Goal: Transaction & Acquisition: Purchase product/service

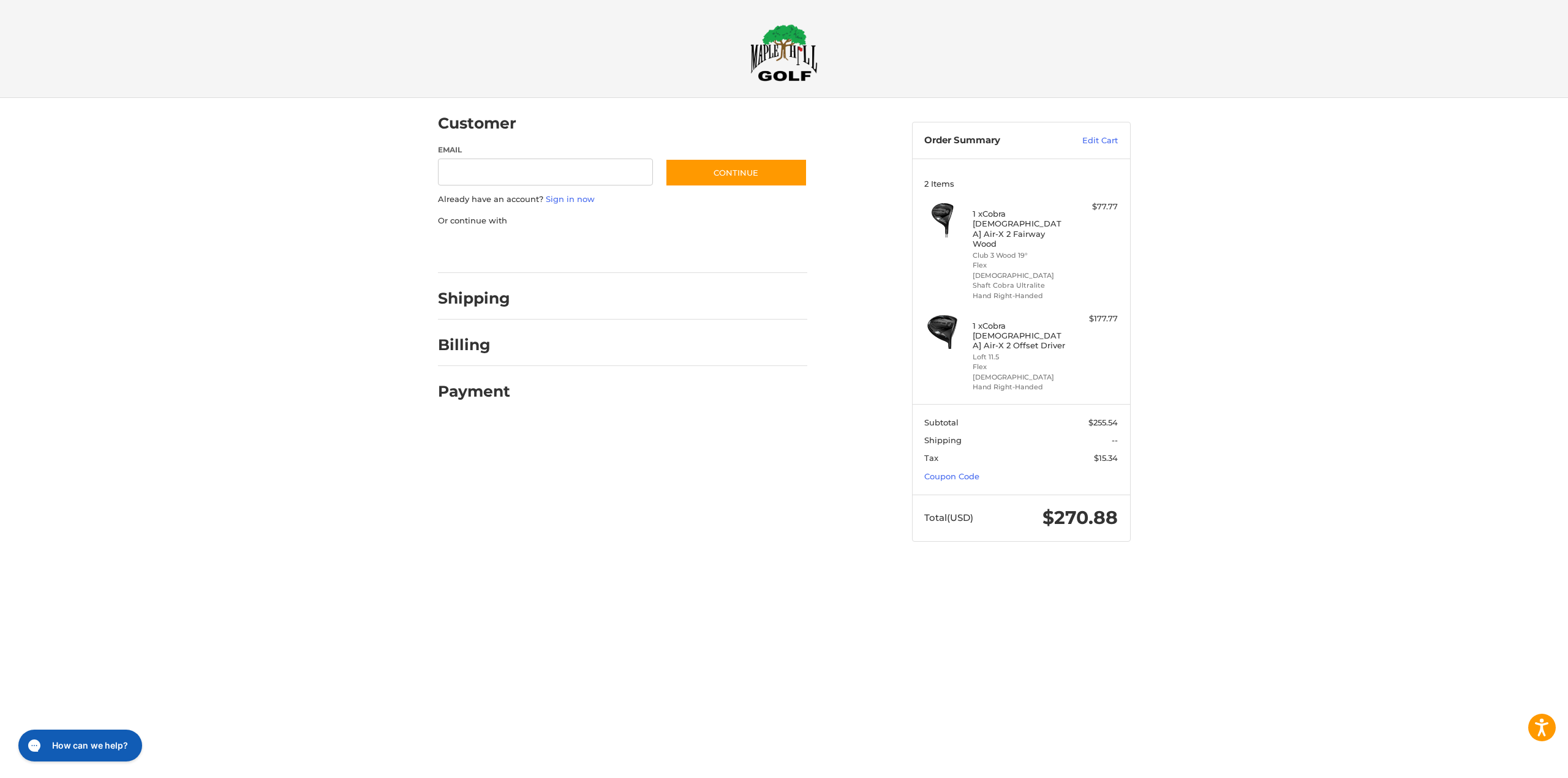
click at [1282, 331] on div "Customer Guest Customer Email Subscribe to our newsletter. Continue Already hav…" at bounding box center [784, 331] width 1568 height 467
drag, startPoint x: 1271, startPoint y: 325, endPoint x: 1281, endPoint y: 340, distance: 18.0
click at [1272, 325] on div "Customer Guest Customer Email Subscribe to our newsletter. Continue Already hav…" at bounding box center [784, 331] width 1568 height 467
click at [1281, 340] on div "Customer Guest Customer Email Subscribe to our newsletter. Continue Already hav…" at bounding box center [784, 331] width 1568 height 467
click at [823, 535] on html "Accessibility Screen-Reader Guide, Feedback, and Issue Reporting | New window C…" at bounding box center [784, 283] width 1568 height 566
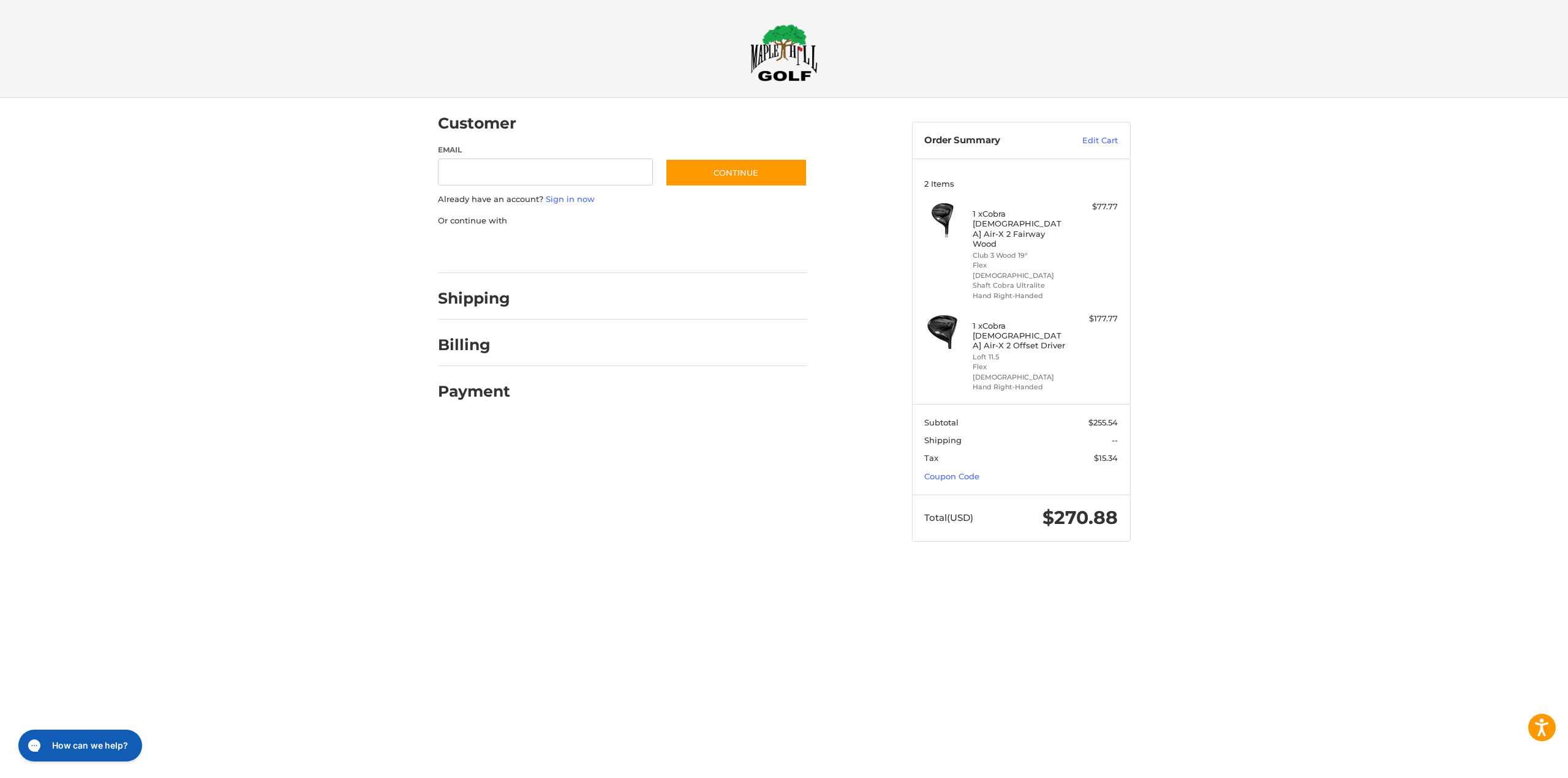
click at [1307, 168] on div "Customer Guest Customer Email Subscribe to our newsletter. Continue Already hav…" at bounding box center [784, 331] width 1568 height 467
click at [558, 199] on link "Sign in now" at bounding box center [570, 199] width 49 height 10
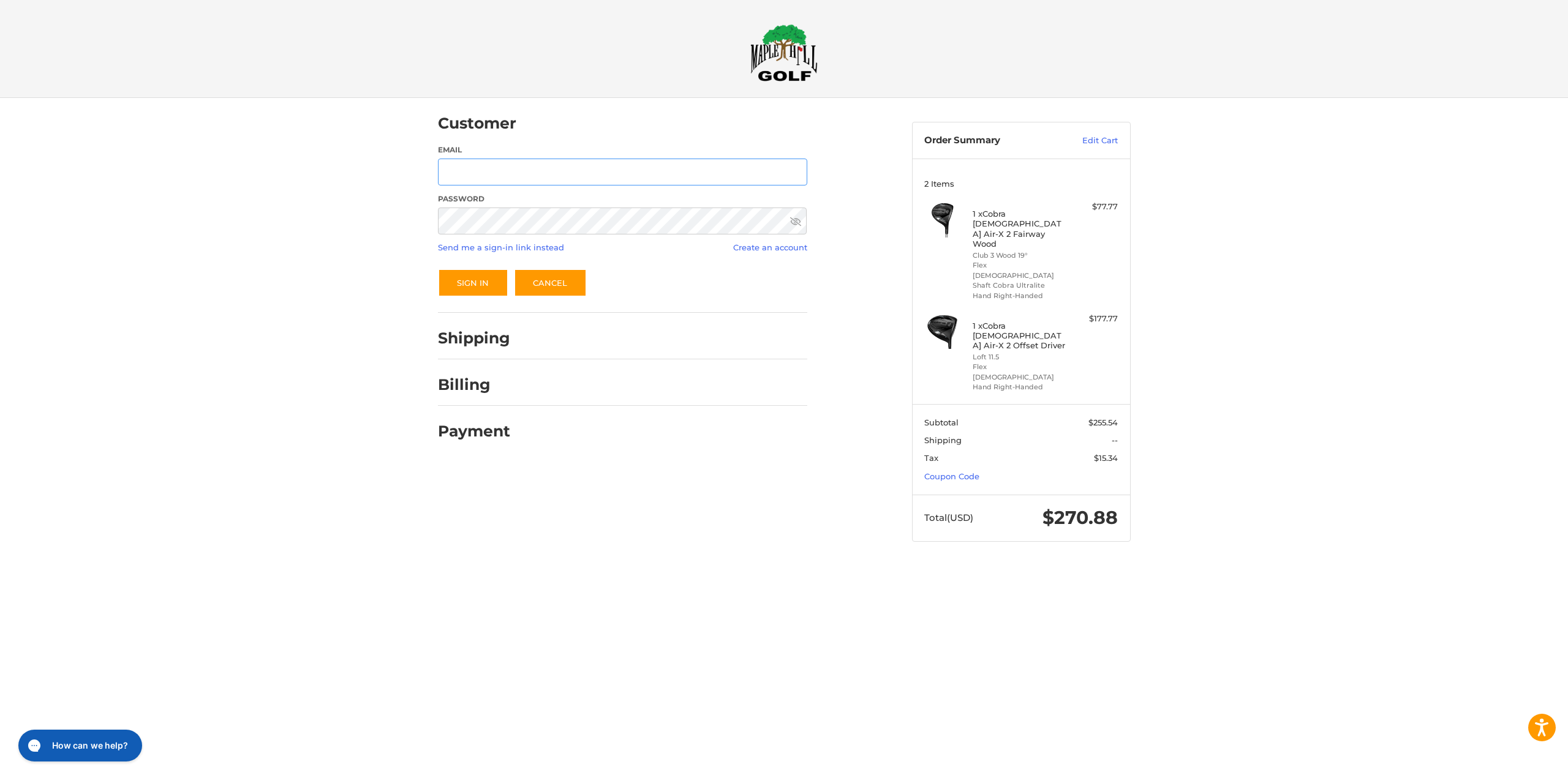
click at [532, 163] on input "Email" at bounding box center [623, 172] width 369 height 27
type input "**********"
click at [438, 268] on button "Sign In" at bounding box center [473, 283] width 71 height 28
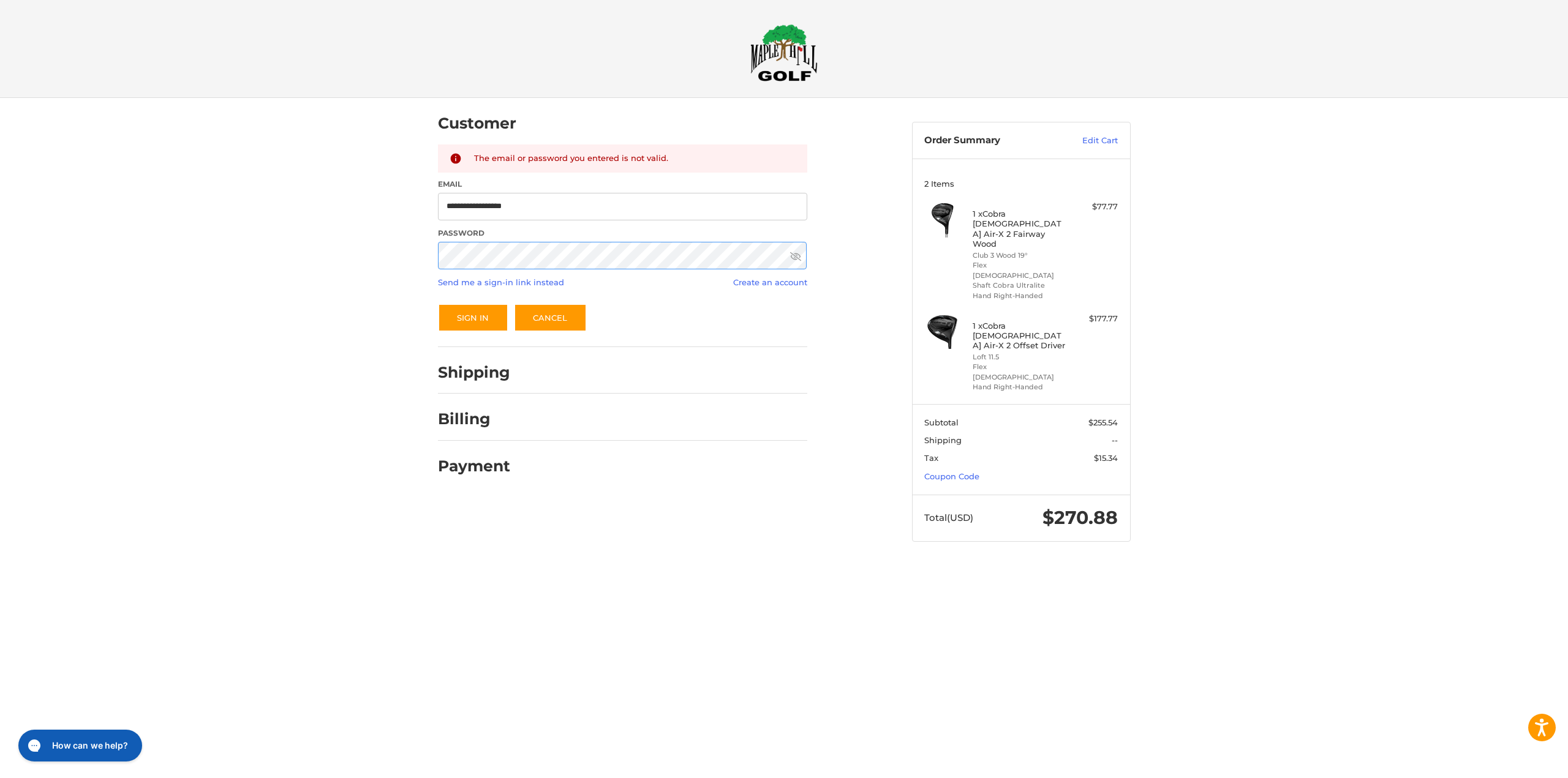
click at [438, 304] on button "Sign In" at bounding box center [473, 318] width 71 height 28
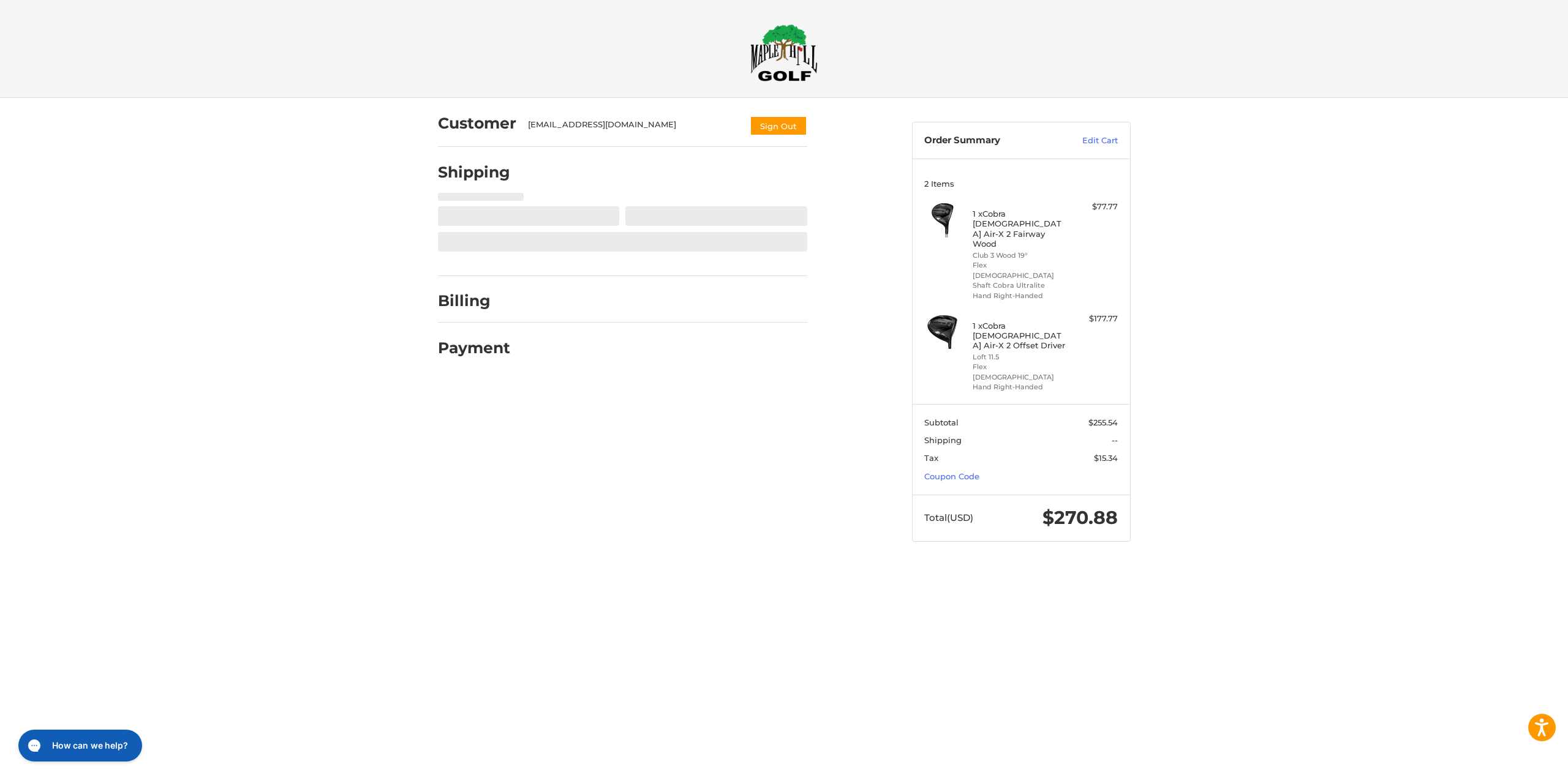
select select "**"
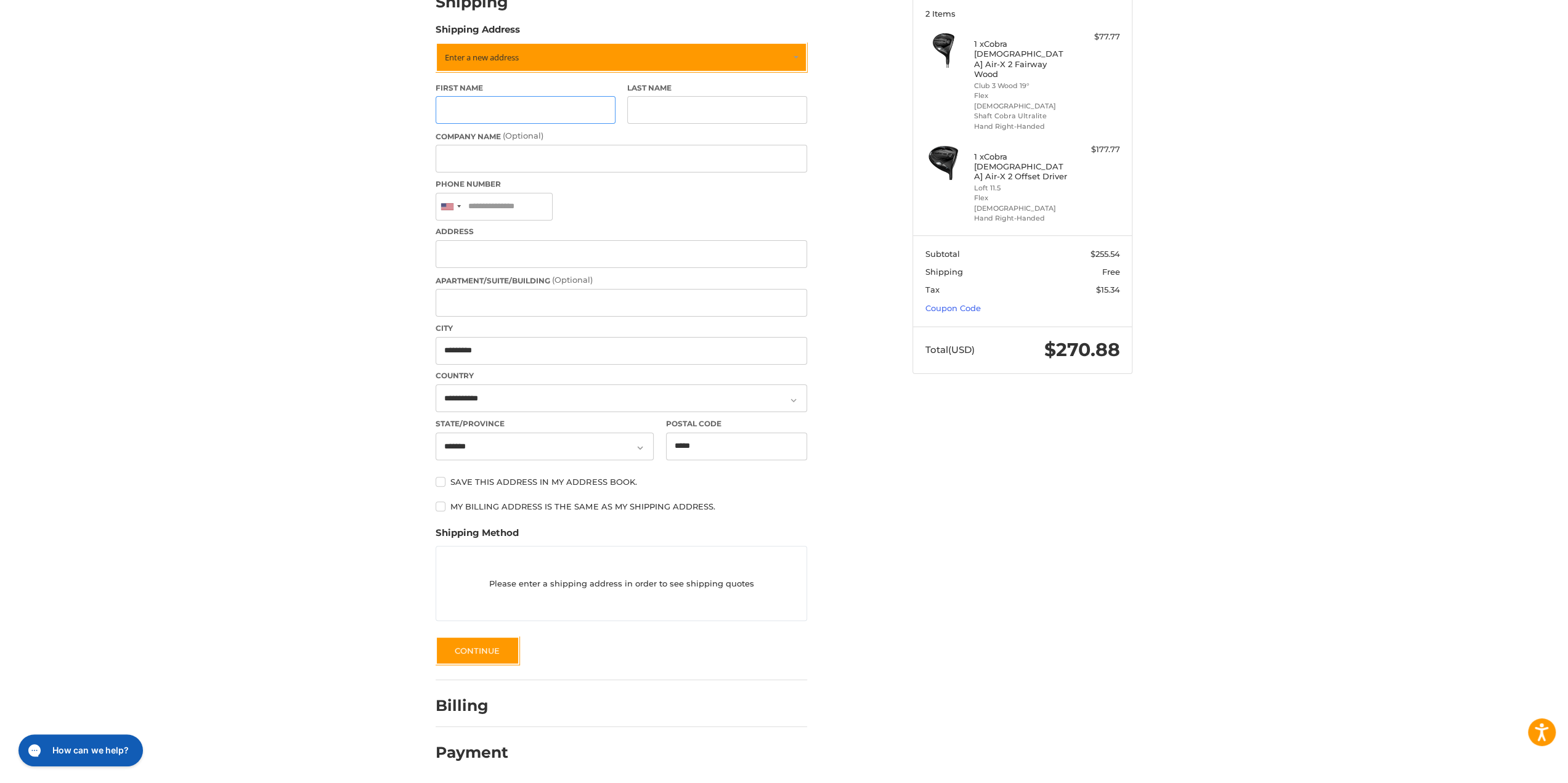
scroll to position [176, 0]
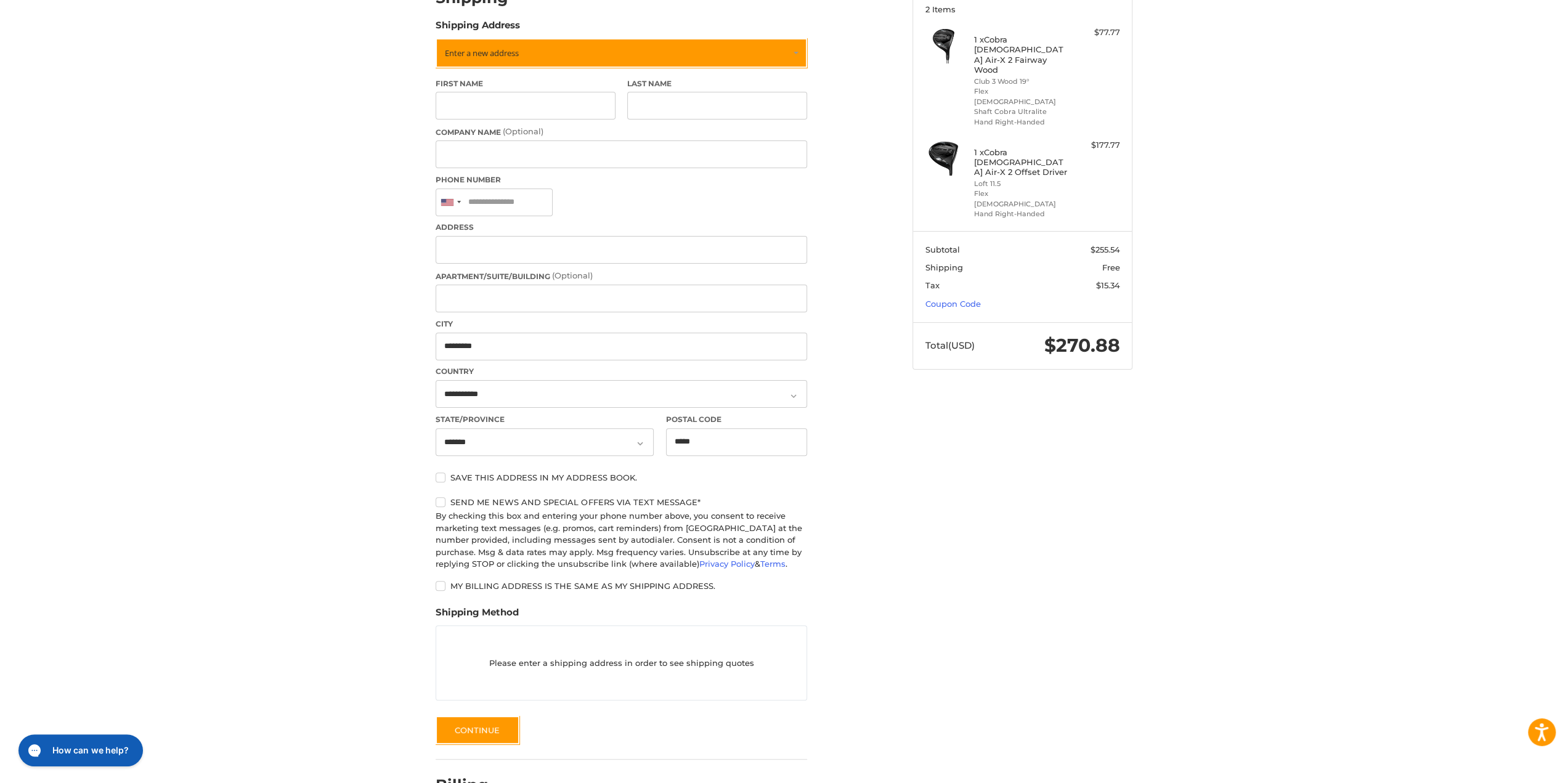
click at [345, 496] on div "Customer [EMAIL_ADDRESS][DOMAIN_NAME] Sign Out Shipping POWERED BY We’ve got yo…" at bounding box center [784, 394] width 1568 height 942
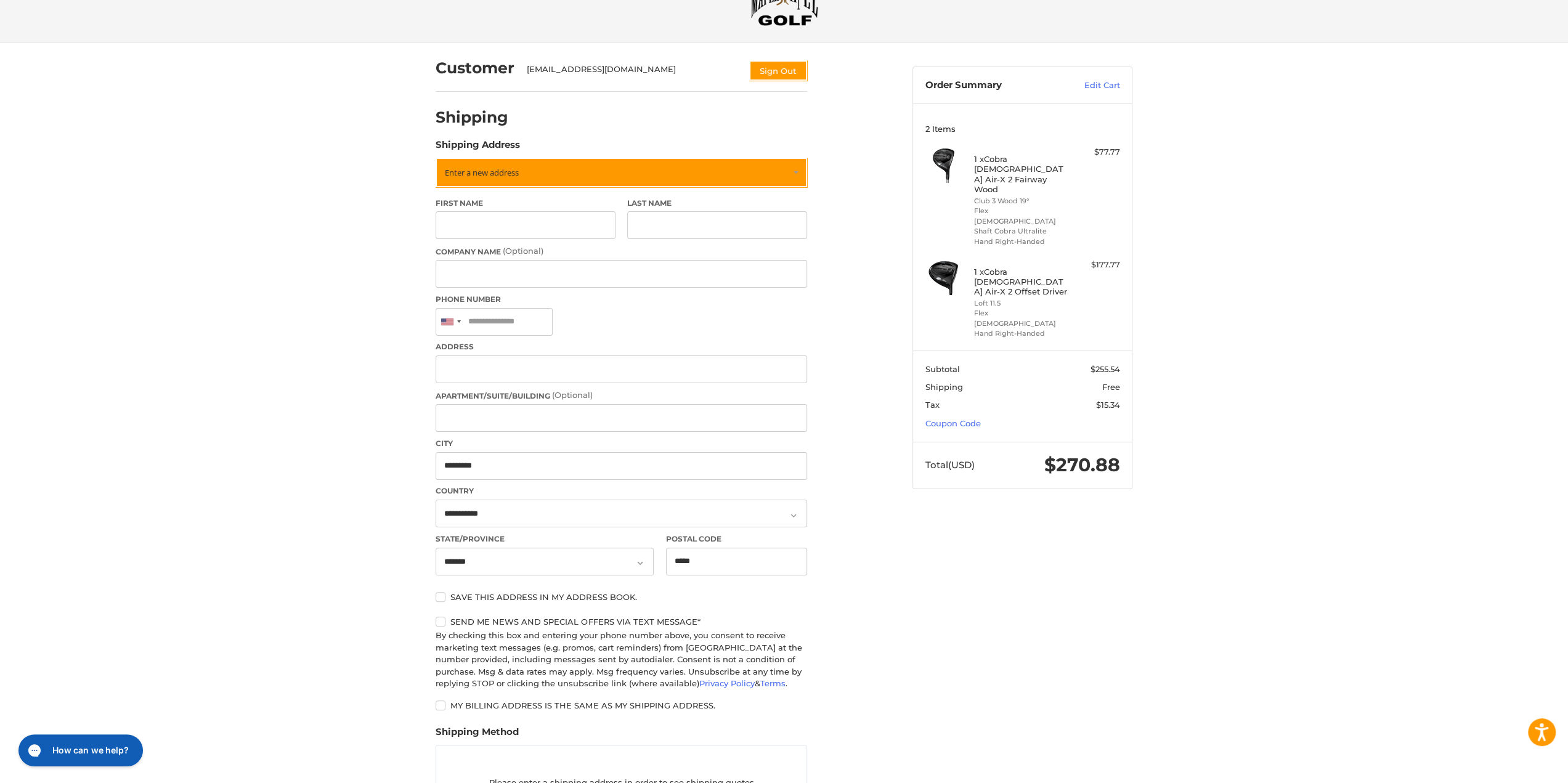
scroll to position [0, 0]
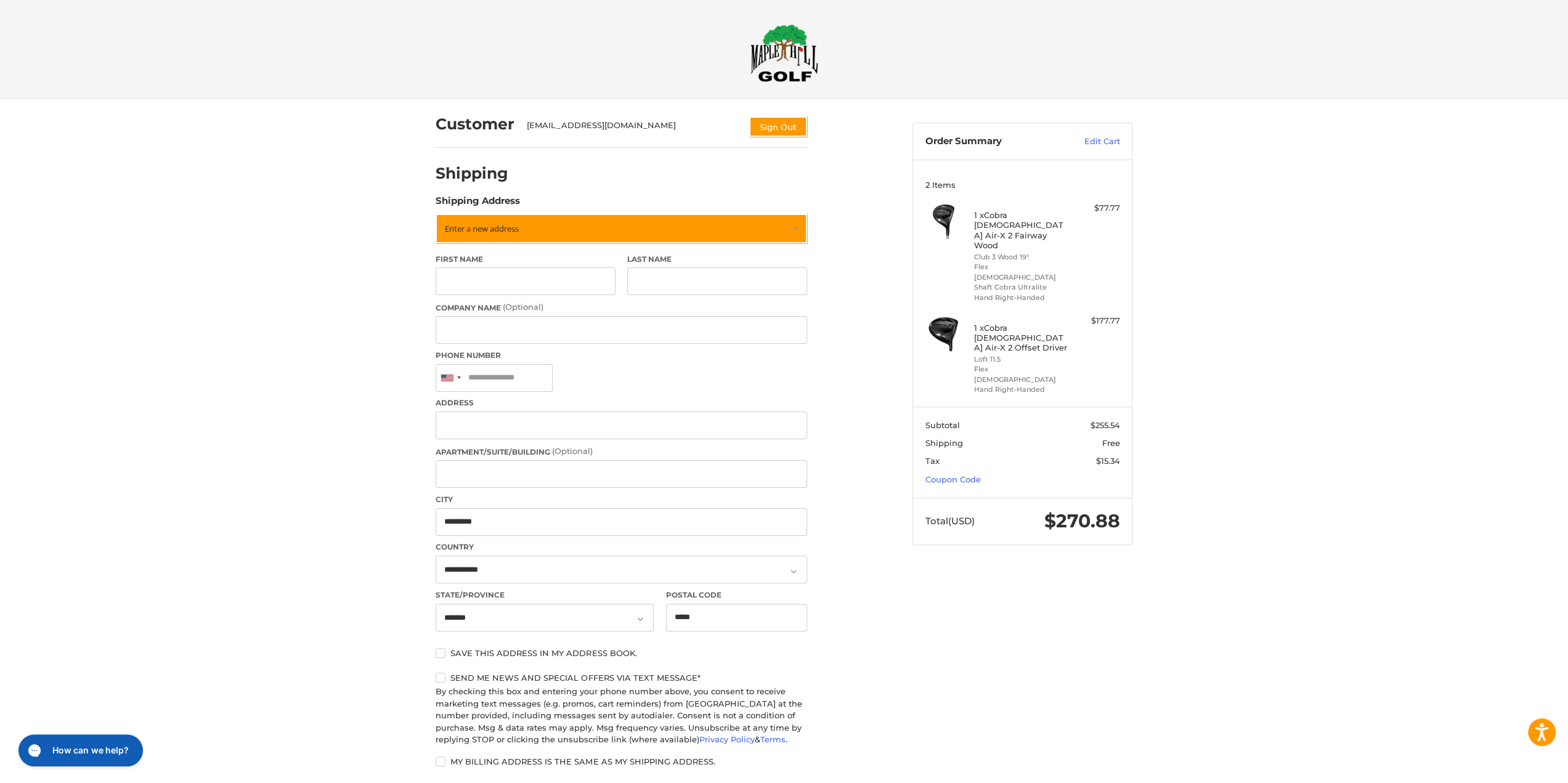
click at [326, 311] on div "Customer [EMAIL_ADDRESS][DOMAIN_NAME] Sign Out Shipping POWERED BY We’ve got yo…" at bounding box center [784, 570] width 1568 height 942
click at [506, 272] on input "First Name" at bounding box center [526, 281] width 180 height 28
type input "****"
type input "**********"
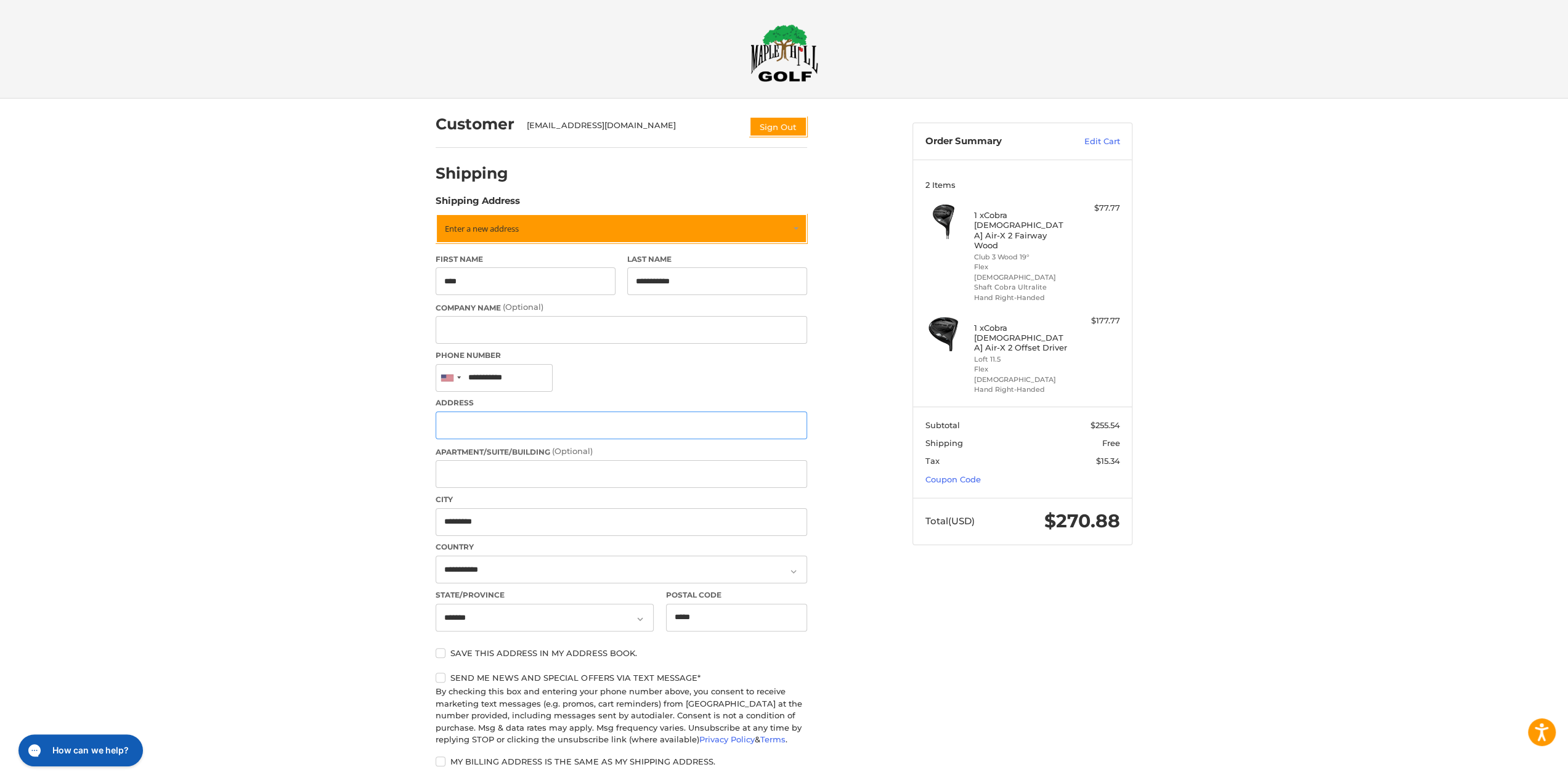
type input "**********"
click at [382, 427] on div "Customer [EMAIL_ADDRESS][DOMAIN_NAME] Sign Out Shipping POWERED BY We’ve got yo…" at bounding box center [784, 589] width 1568 height 980
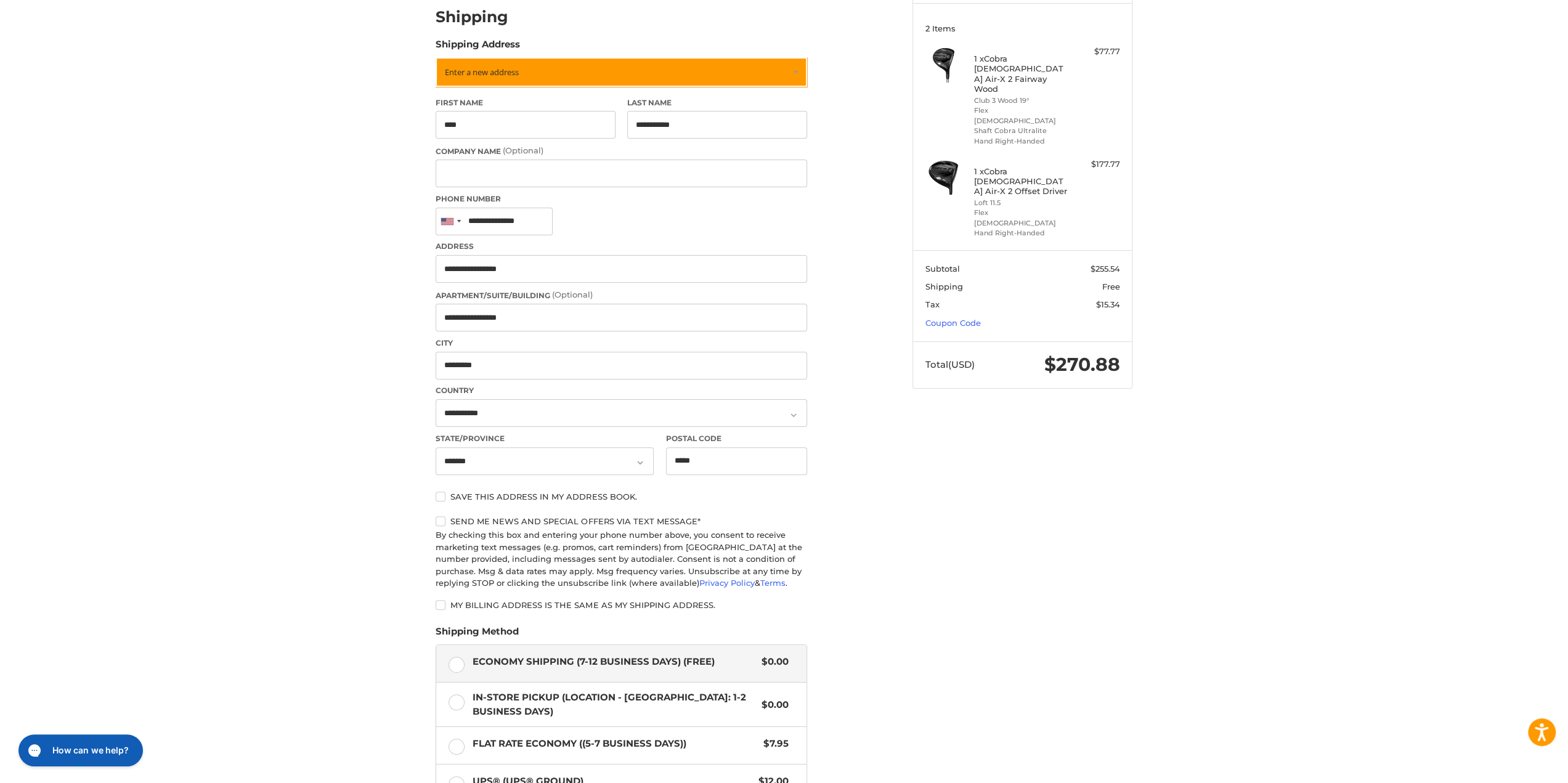
scroll to position [185, 0]
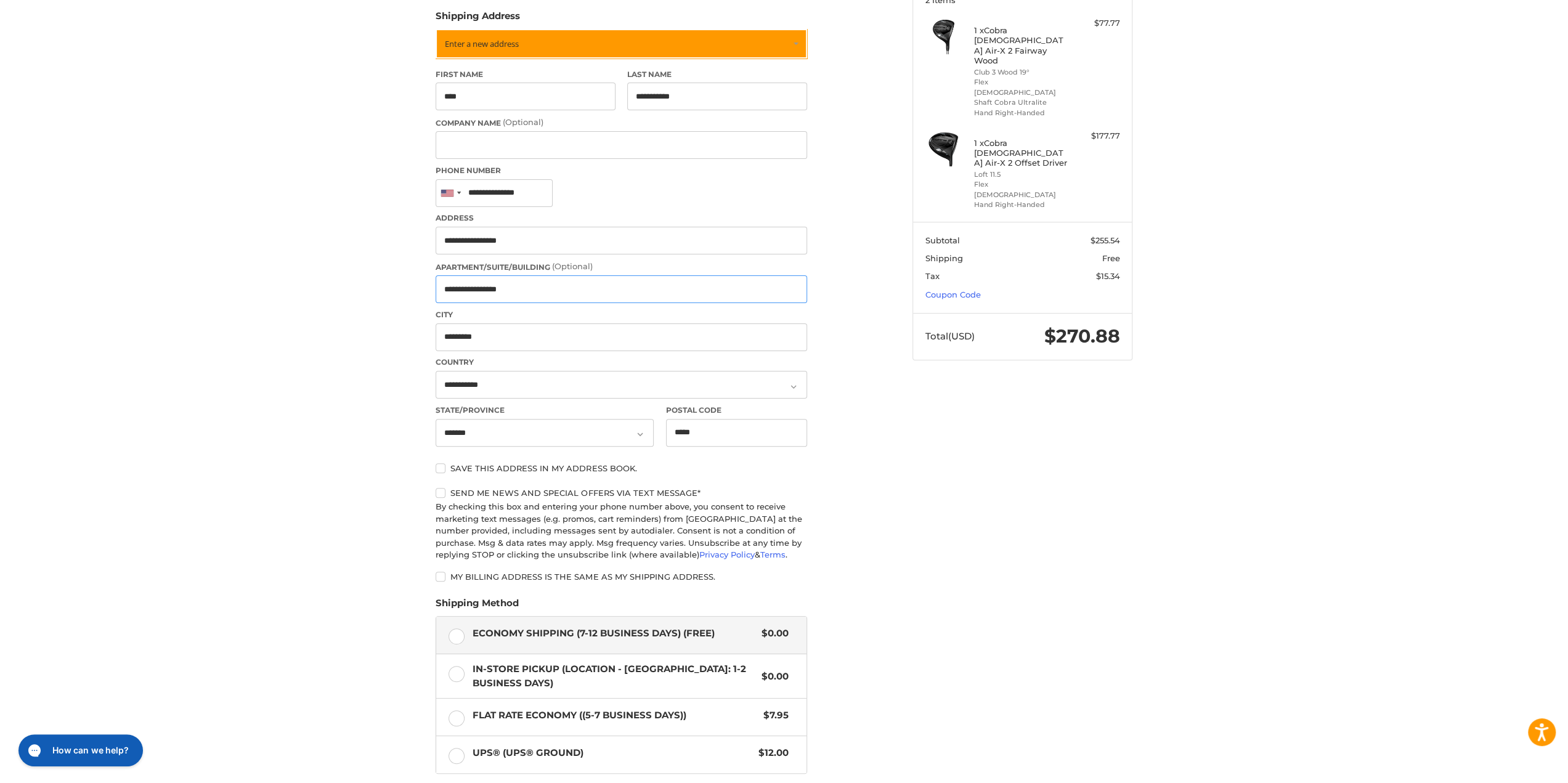
drag, startPoint x: 516, startPoint y: 291, endPoint x: 435, endPoint y: 294, distance: 81.1
click at [435, 294] on input "**********" at bounding box center [621, 289] width 372 height 28
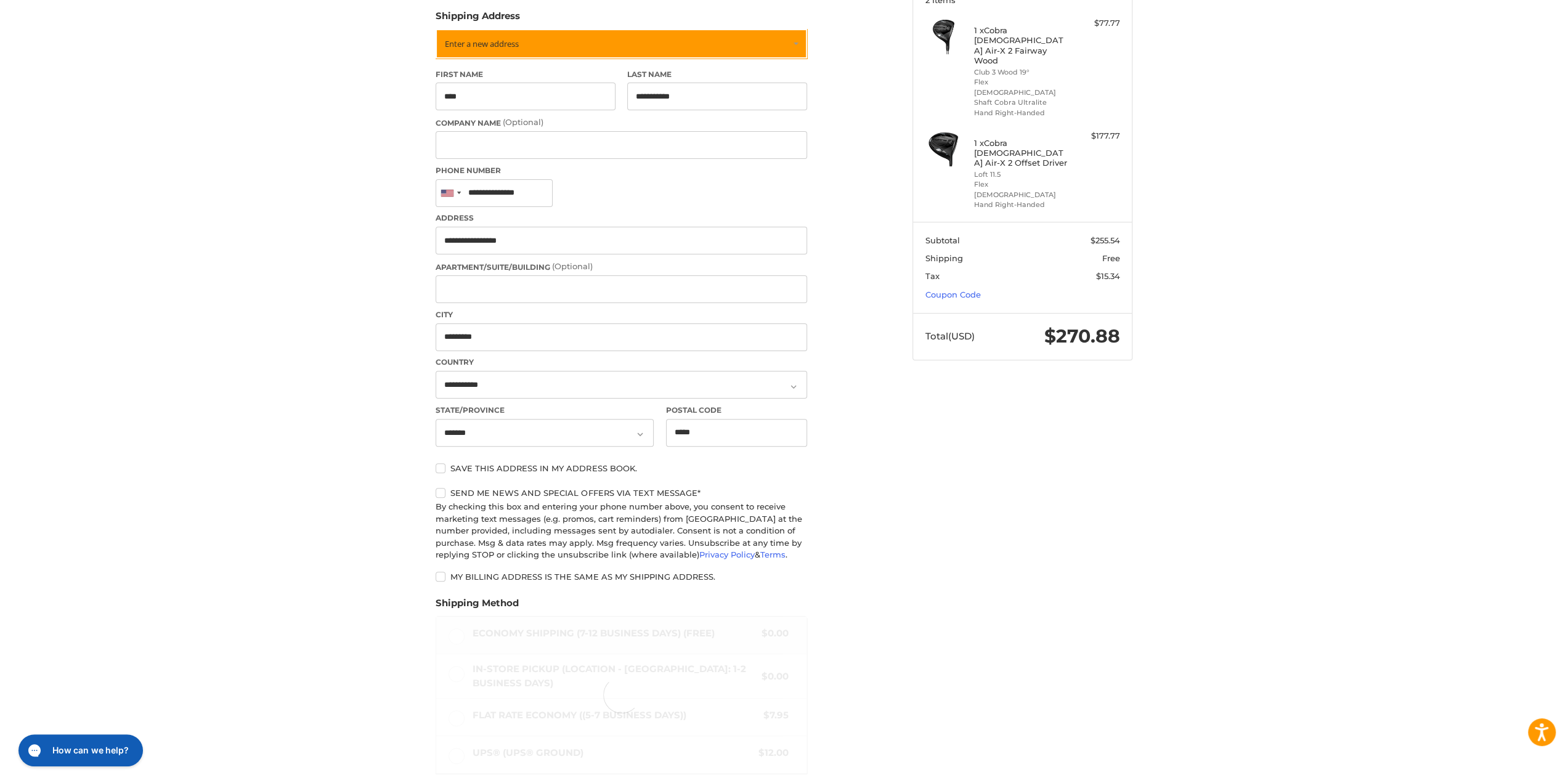
click at [409, 327] on div "Customer [EMAIL_ADDRESS][DOMAIN_NAME] Sign Out Shipping POWERED BY We’ve got yo…" at bounding box center [784, 426] width 1568 height 1025
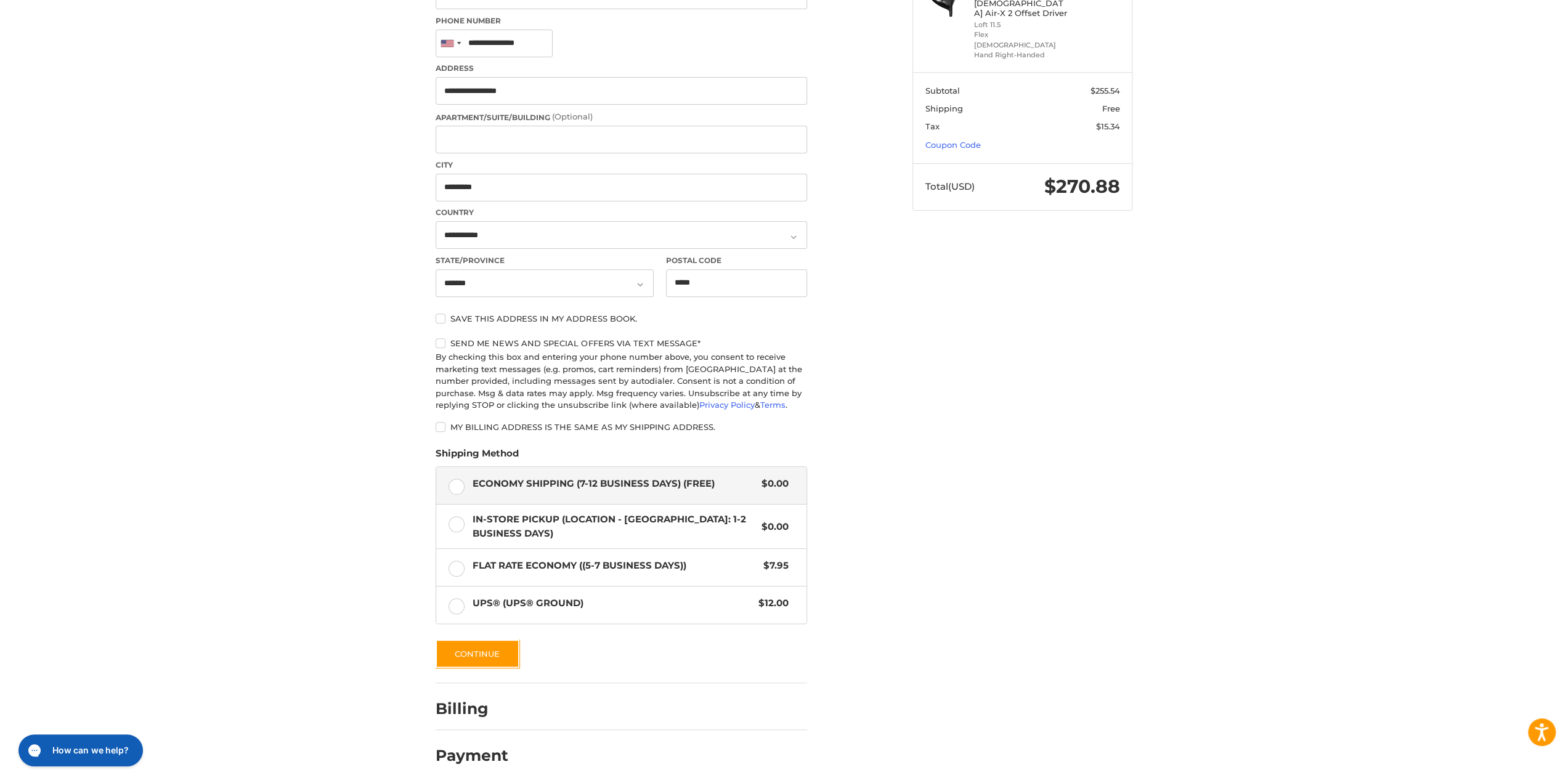
scroll to position [341, 0]
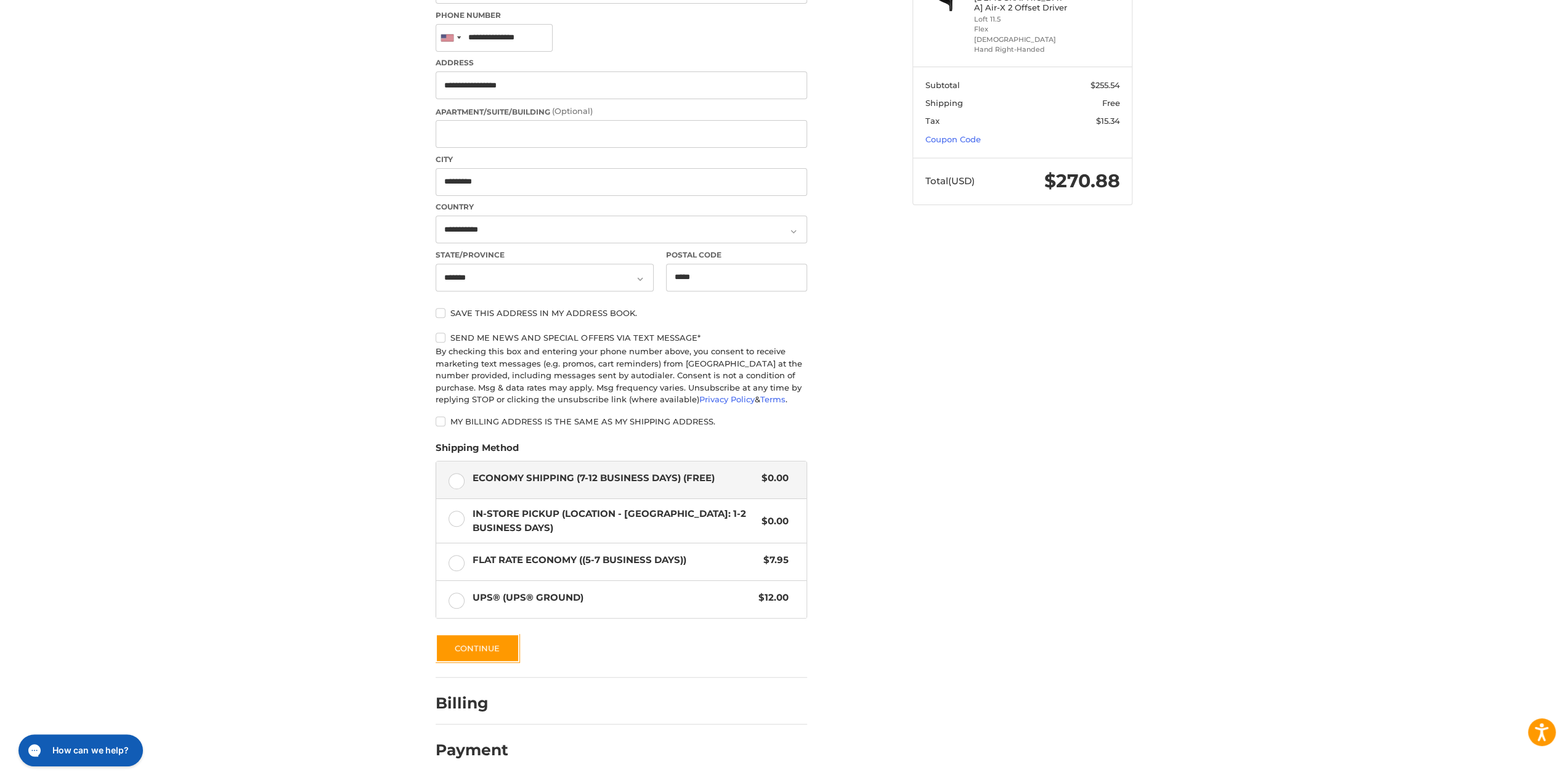
click at [486, 316] on label "Save this address in my address book." at bounding box center [621, 313] width 372 height 10
click at [373, 413] on div "Customer [EMAIL_ADDRESS][DOMAIN_NAME] Sign Out Shipping POWERED BY We’ve got yo…" at bounding box center [784, 270] width 1568 height 1025
click at [476, 655] on button "Continue" at bounding box center [477, 648] width 84 height 28
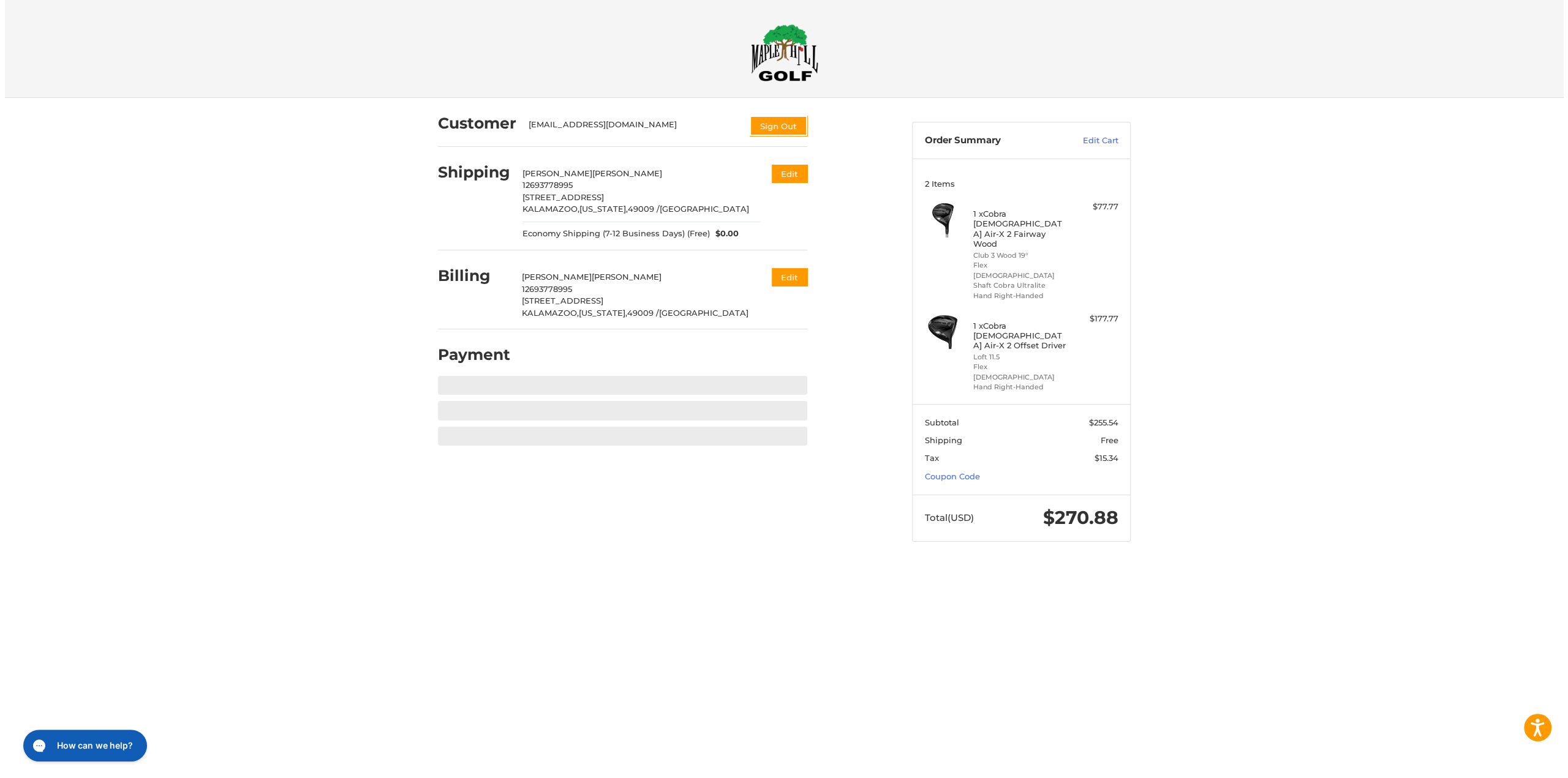
scroll to position [0, 0]
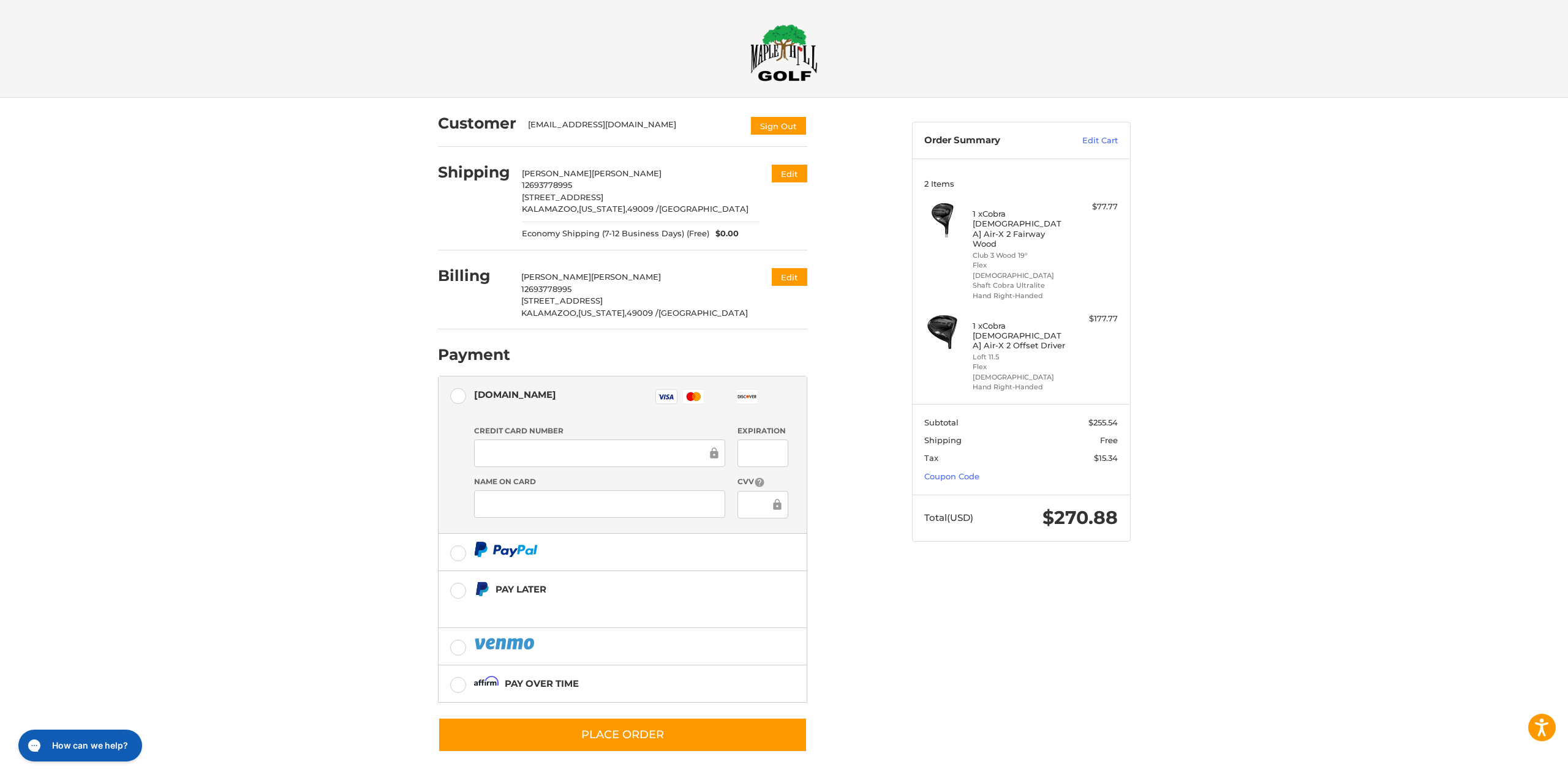
click at [869, 401] on div "Customer [EMAIL_ADDRESS][DOMAIN_NAME] Sign Out Shipping [PERSON_NAME] [PERSON_N…" at bounding box center [666, 432] width 474 height 669
click at [881, 156] on div "Customer [EMAIL_ADDRESS][DOMAIN_NAME] Sign Out Shipping [PERSON_NAME] [PERSON_N…" at bounding box center [666, 432] width 474 height 669
click at [874, 237] on div "Customer [EMAIL_ADDRESS][DOMAIN_NAME] Sign Out Shipping [PERSON_NAME] [PERSON_N…" at bounding box center [666, 432] width 474 height 669
click at [412, 557] on div "Customer [EMAIL_ADDRESS][DOMAIN_NAME] Sign Out Shipping [PERSON_NAME] [PERSON_N…" at bounding box center [784, 438] width 1568 height 681
click at [906, 621] on div "Customer [EMAIL_ADDRESS][DOMAIN_NAME] Sign Out Shipping [PERSON_NAME] [PERSON_N…" at bounding box center [784, 438] width 735 height 681
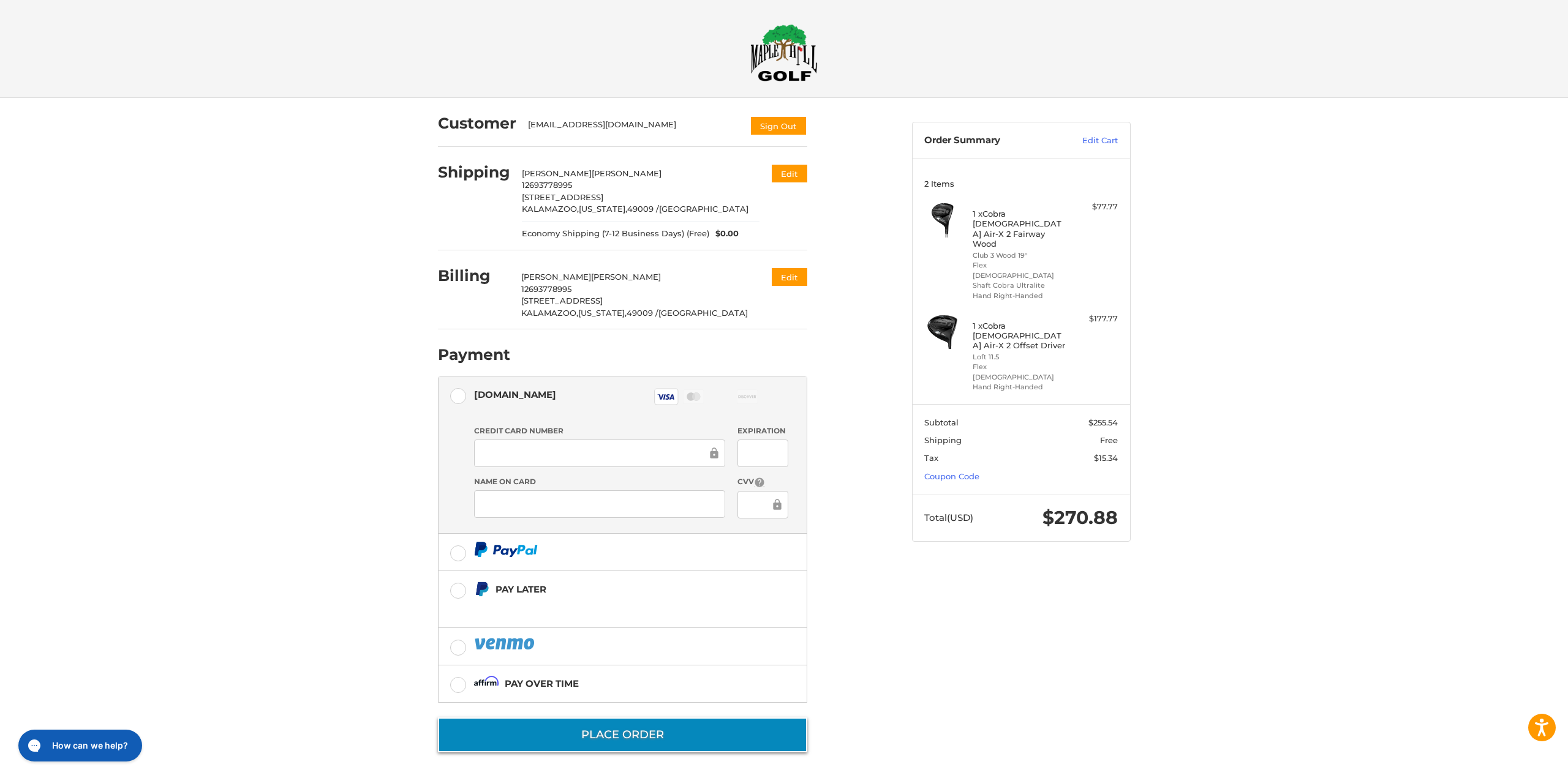
click at [647, 726] on button "Place Order" at bounding box center [623, 735] width 369 height 35
